Goal: Task Accomplishment & Management: Manage account settings

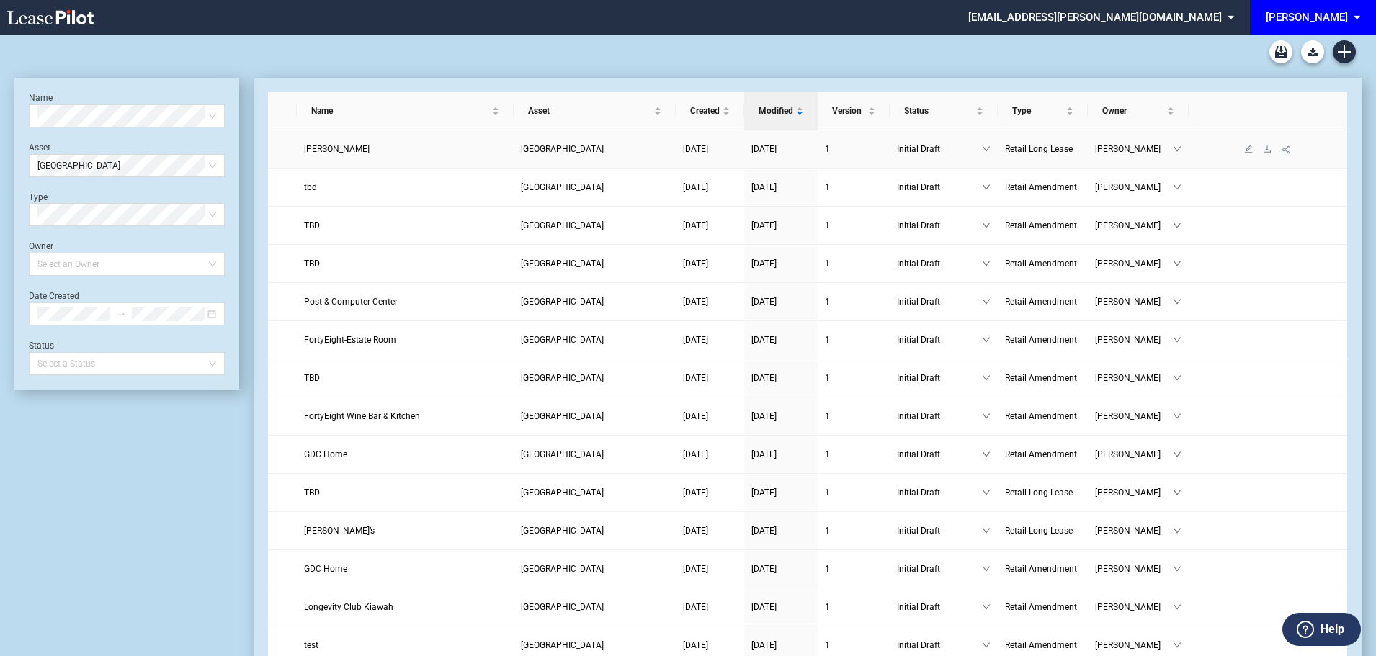
click at [330, 153] on span "Kendra Scott" at bounding box center [337, 149] width 66 height 10
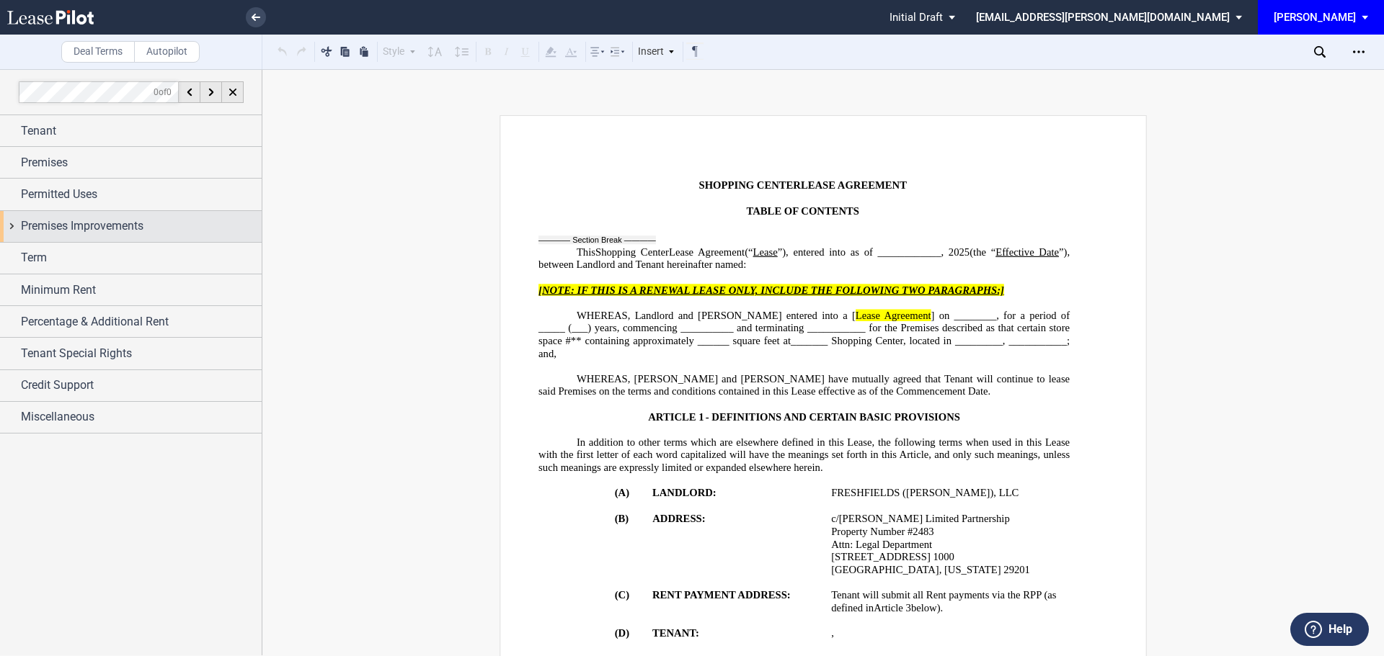
click at [112, 228] on span "Premises Improvements" at bounding box center [82, 226] width 123 height 17
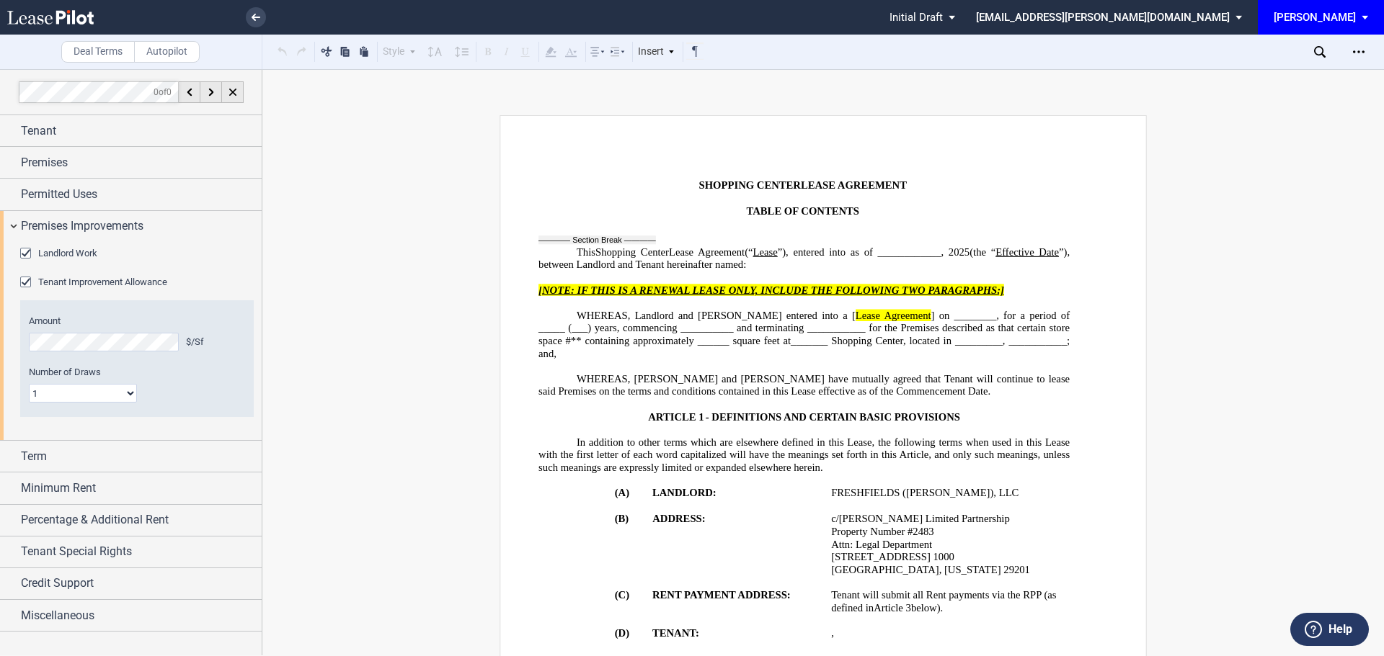
click at [25, 251] on div "Landlord Work" at bounding box center [27, 255] width 14 height 14
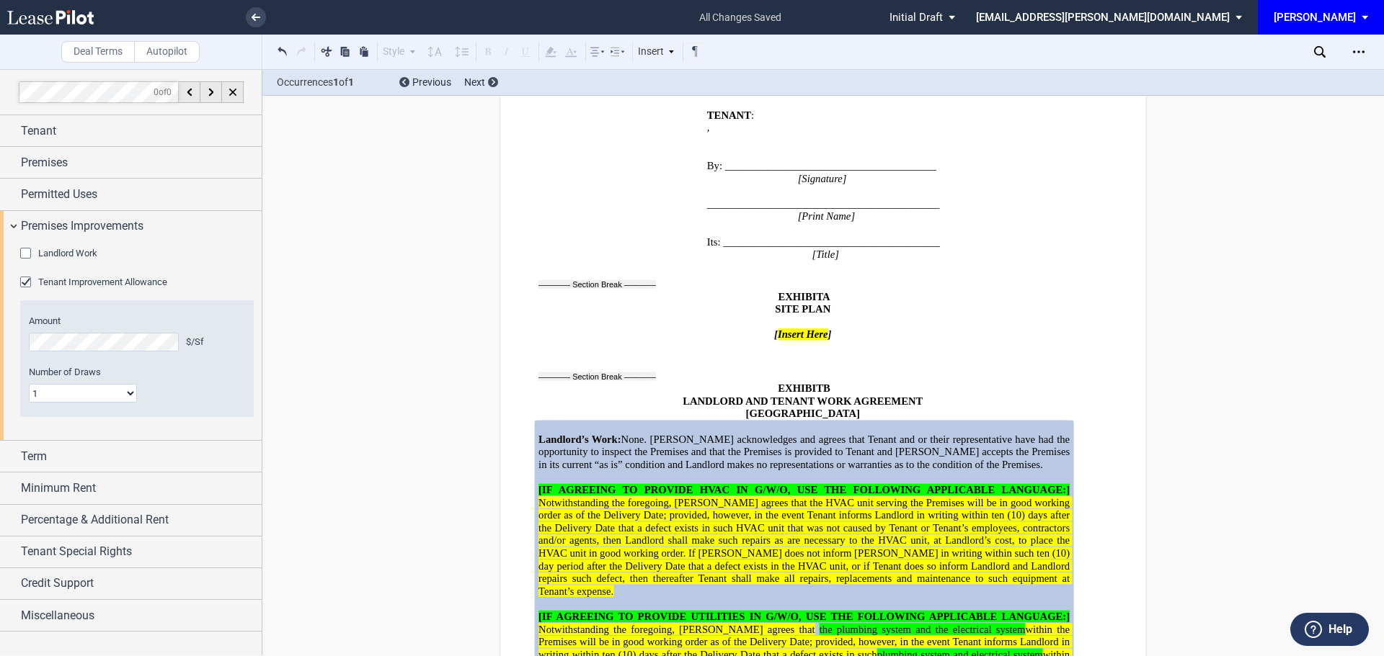
scroll to position [26264, 0]
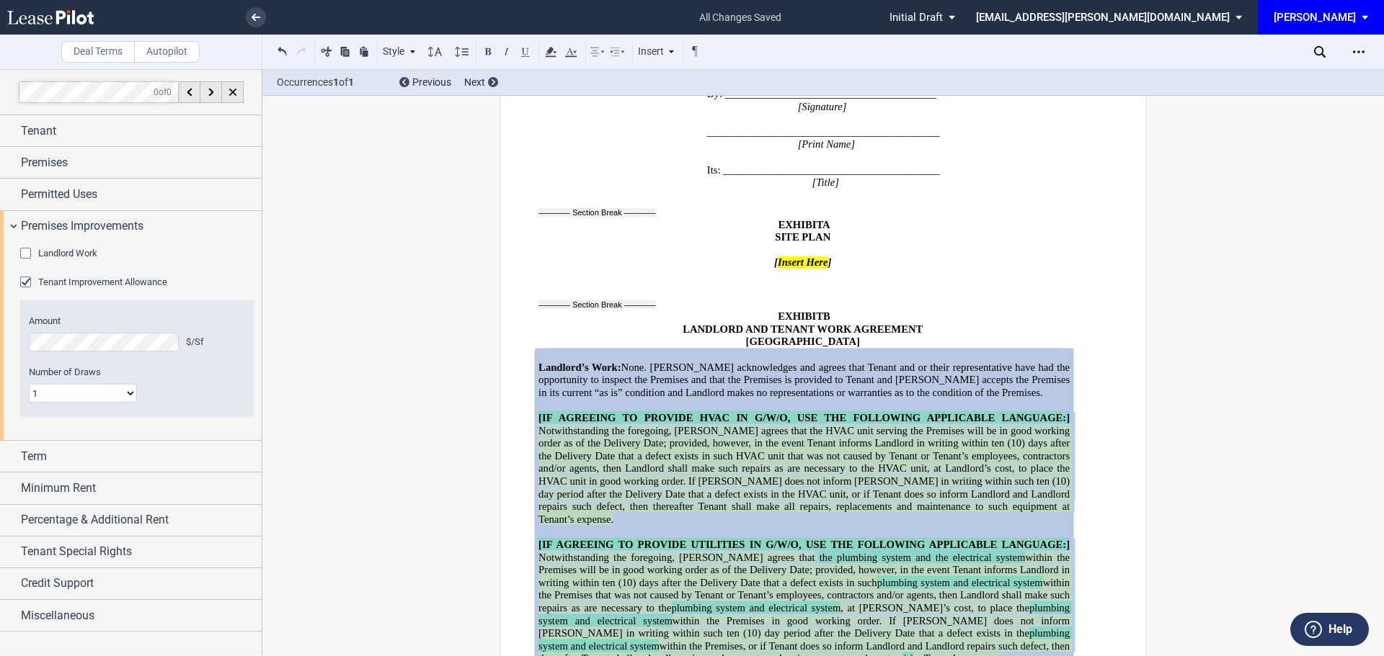
drag, startPoint x: 770, startPoint y: 370, endPoint x: 535, endPoint y: 140, distance: 328.7
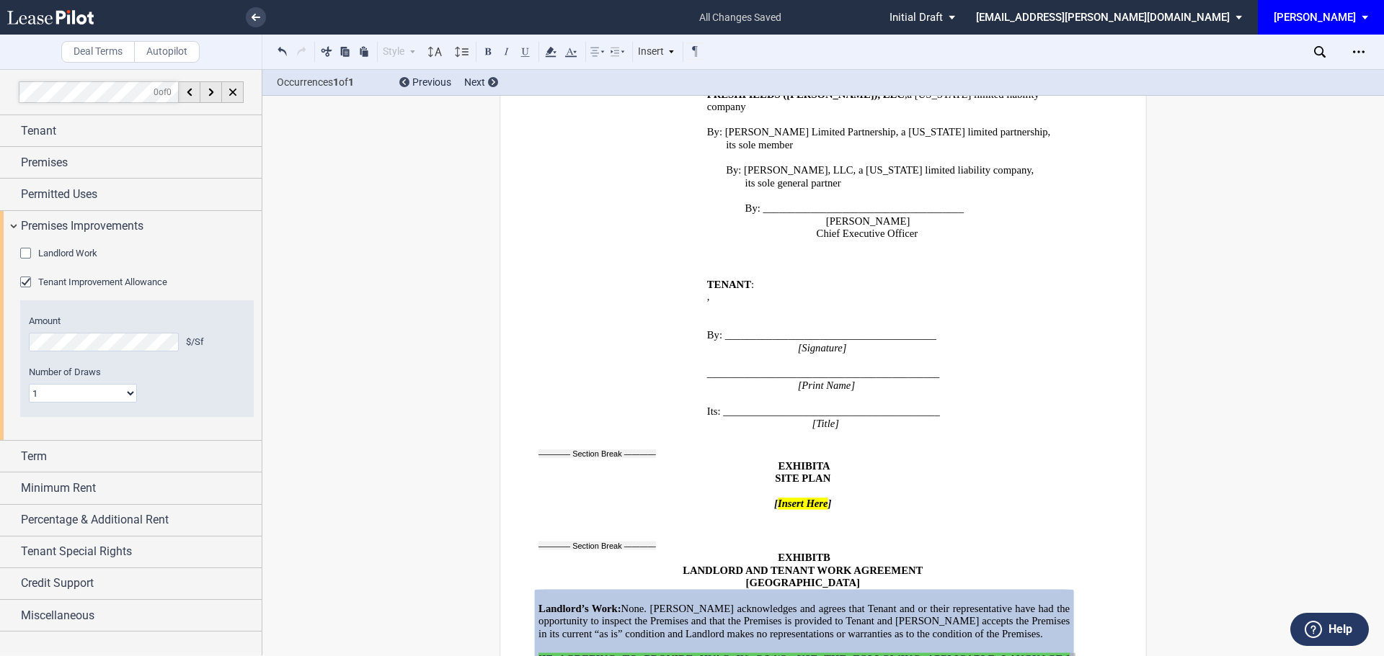
scroll to position [26048, 0]
